Goal: Transaction & Acquisition: Purchase product/service

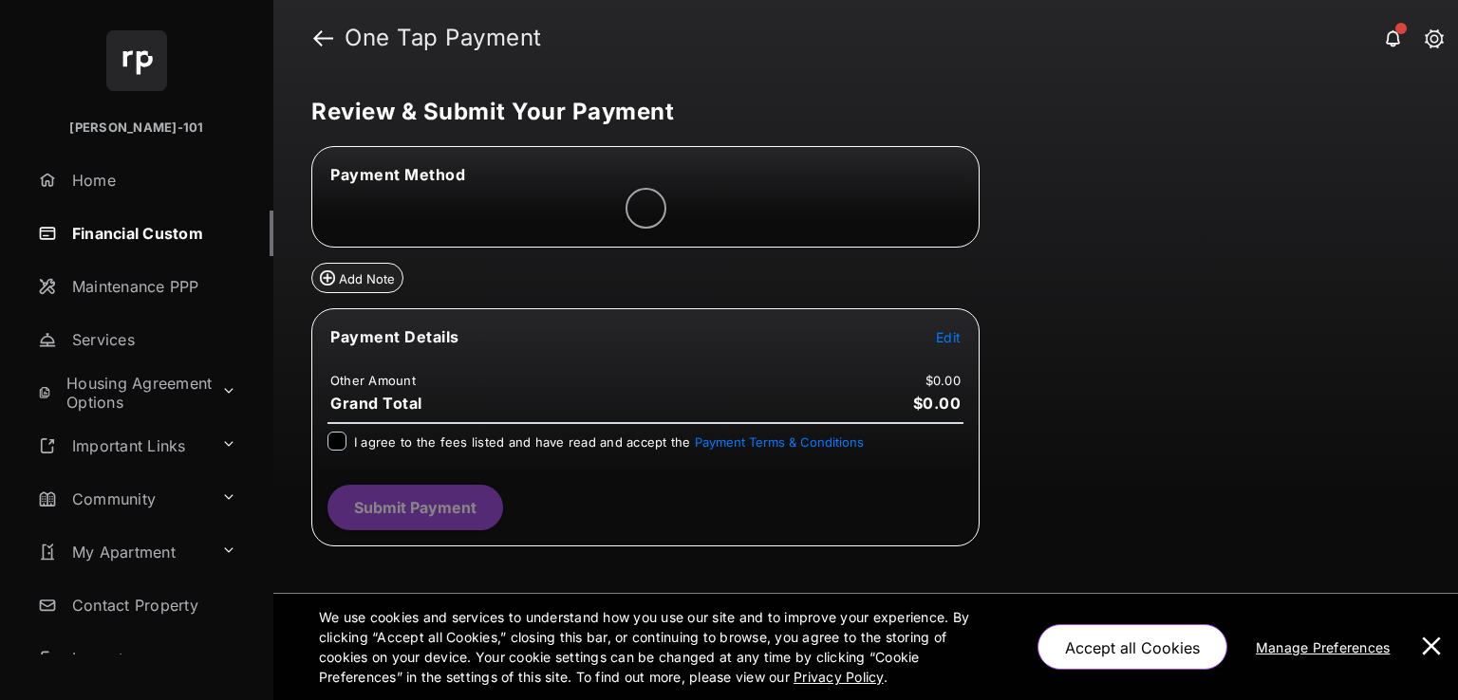
drag, startPoint x: 1437, startPoint y: 633, endPoint x: 1272, endPoint y: 620, distance: 165.7
click at [1436, 633] on button at bounding box center [1431, 647] width 38 height 106
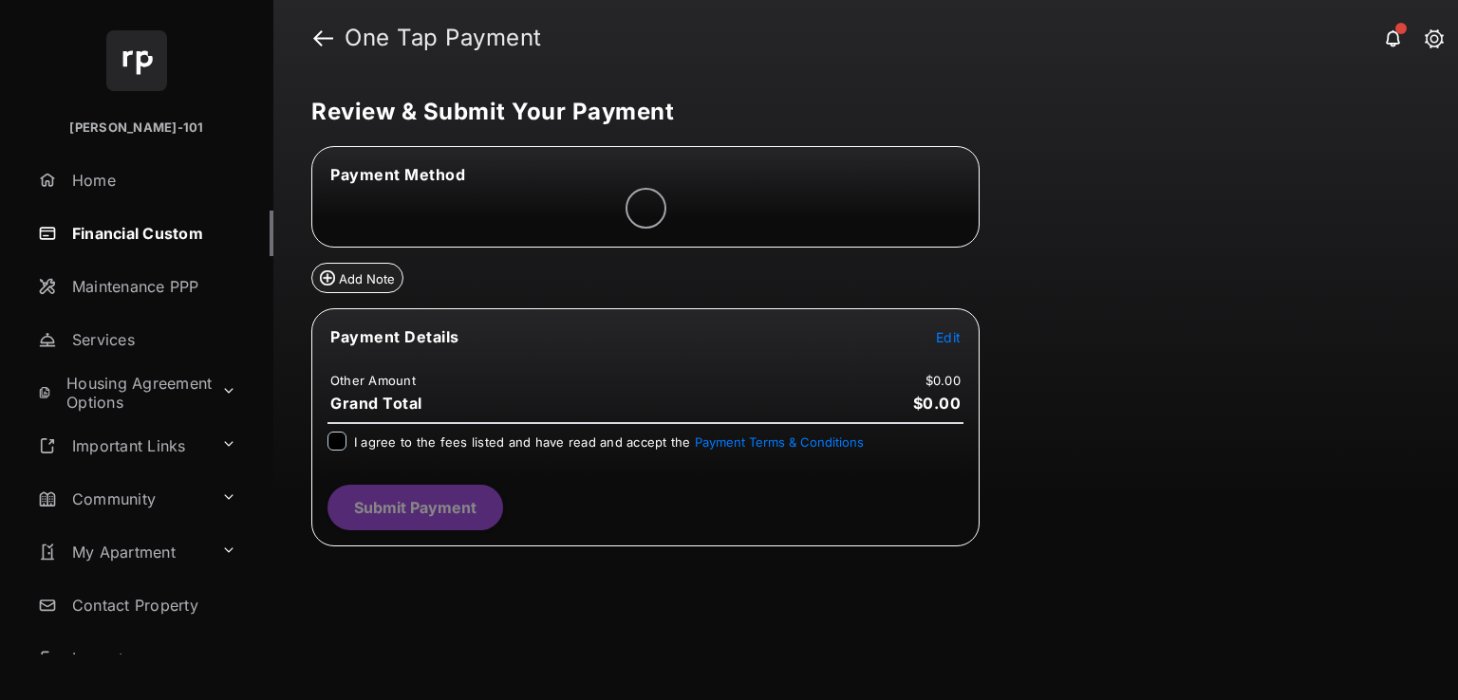
click at [948, 329] on span "Edit" at bounding box center [948, 337] width 25 height 16
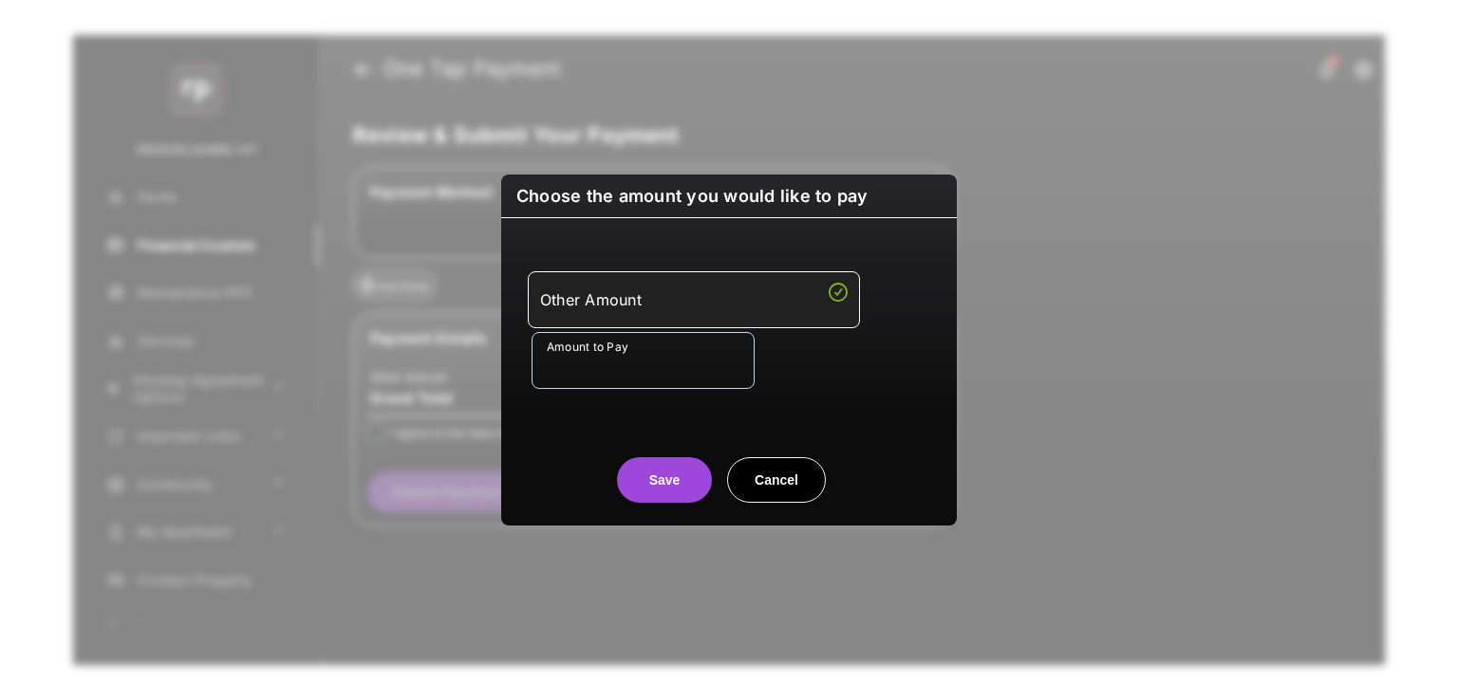
click at [705, 346] on input "Amount to Pay" at bounding box center [642, 360] width 223 height 57
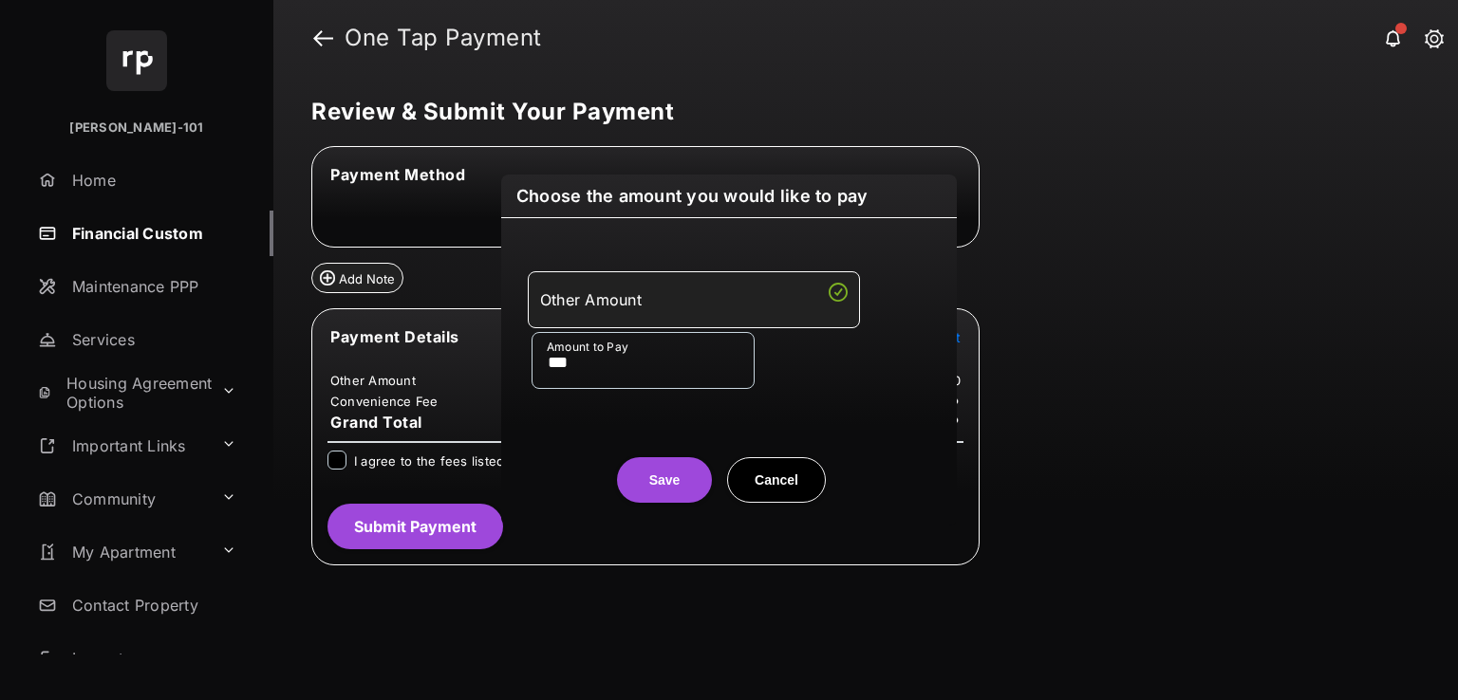
type input "***"
click at [813, 362] on div "Amount to Pay ***" at bounding box center [732, 360] width 402 height 57
click at [642, 472] on button "Save" at bounding box center [664, 480] width 95 height 46
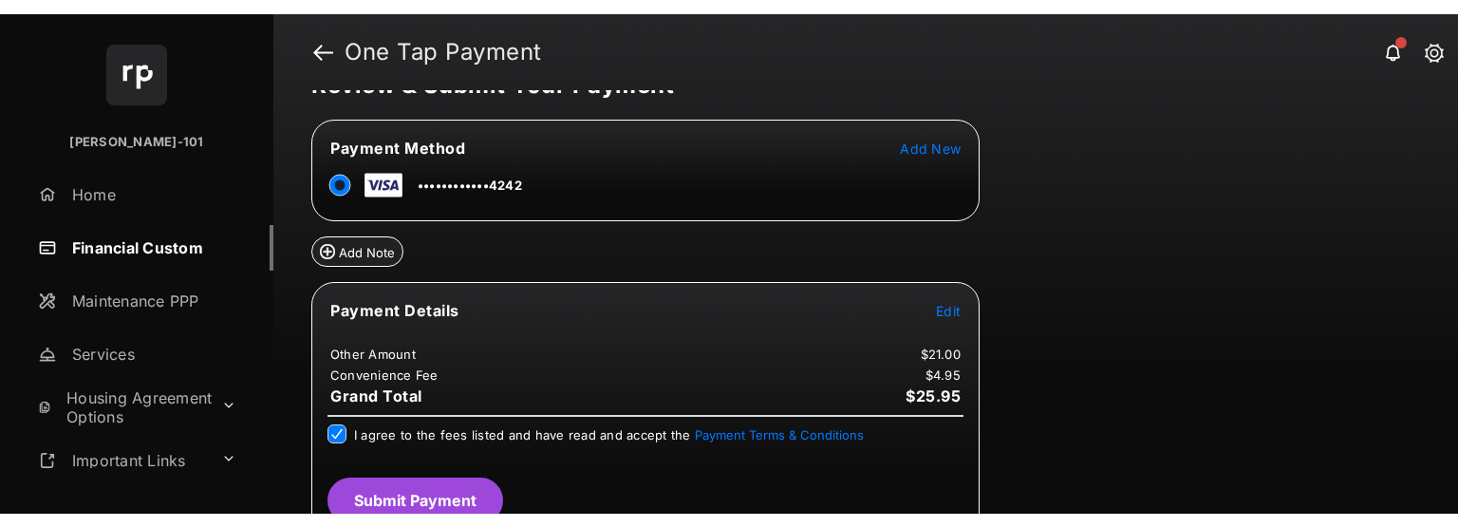
scroll to position [63, 0]
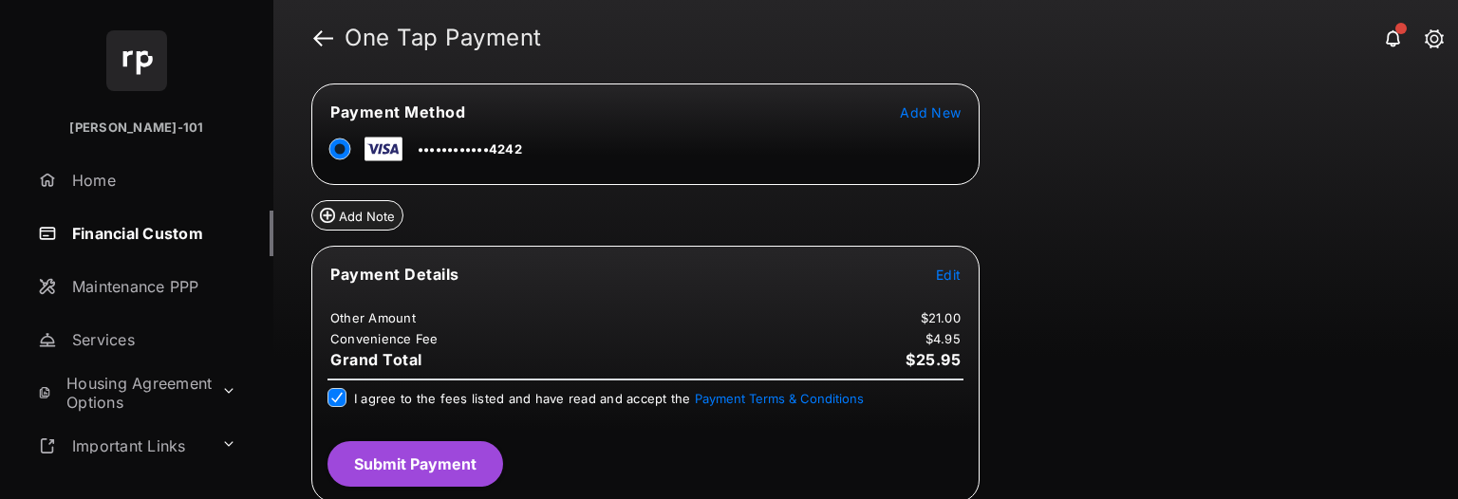
click at [493, 461] on button "Submit Payment" at bounding box center [415, 464] width 176 height 46
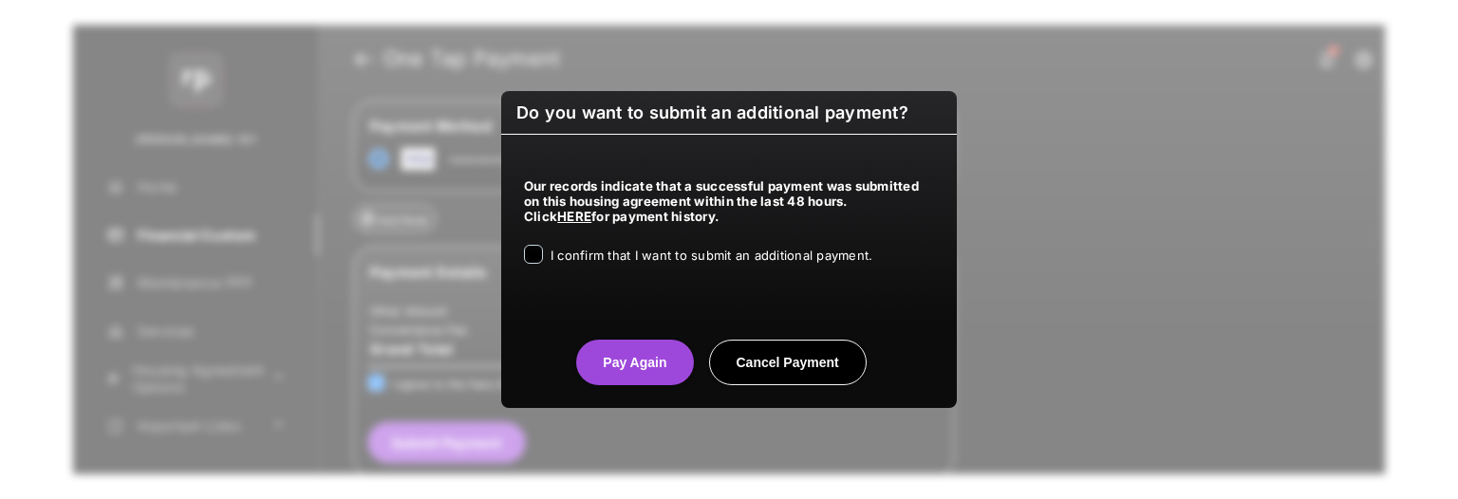
drag, startPoint x: 633, startPoint y: 221, endPoint x: 627, endPoint y: 238, distance: 18.0
click at [628, 228] on div "Our records indicate that a successful payment was submitted on this housing ag…" at bounding box center [729, 218] width 456 height 167
click at [627, 240] on div "Our records indicate that a successful payment was submitted on this housing ag…" at bounding box center [729, 218] width 456 height 167
click at [628, 251] on span "I confirm that I want to submit an additional payment." at bounding box center [711, 255] width 322 height 15
click at [631, 344] on button "Pay Again" at bounding box center [634, 363] width 117 height 46
